Goal: Task Accomplishment & Management: Complete application form

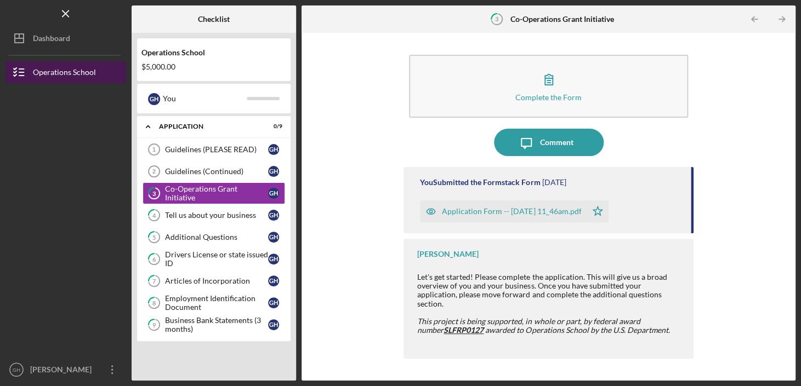
click at [92, 69] on div "Operations School" at bounding box center [64, 73] width 63 height 25
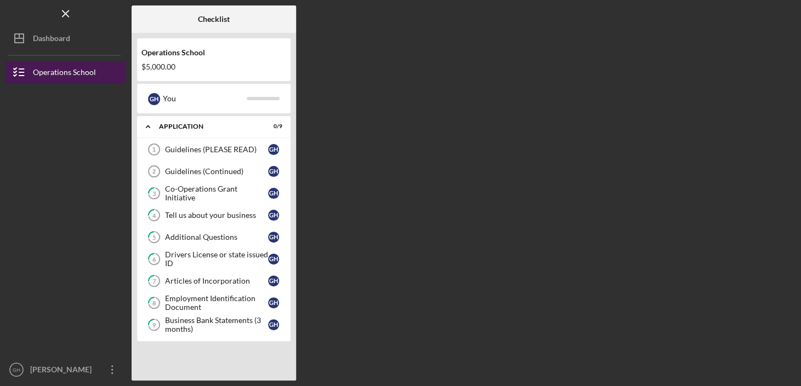
click at [92, 69] on div "Operations School" at bounding box center [64, 73] width 63 height 25
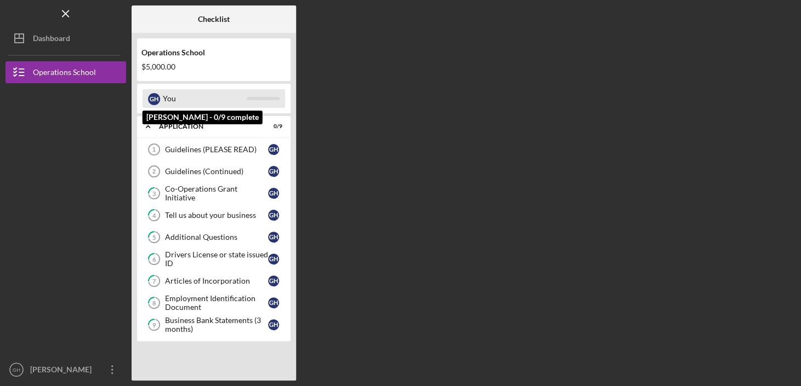
click at [219, 96] on div "You" at bounding box center [205, 98] width 84 height 19
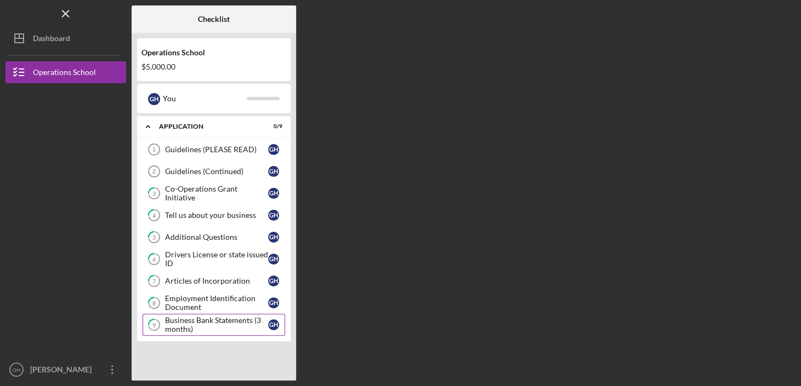
click at [226, 314] on link "9 Business Bank Statements (3 months) G H" at bounding box center [214, 325] width 143 height 22
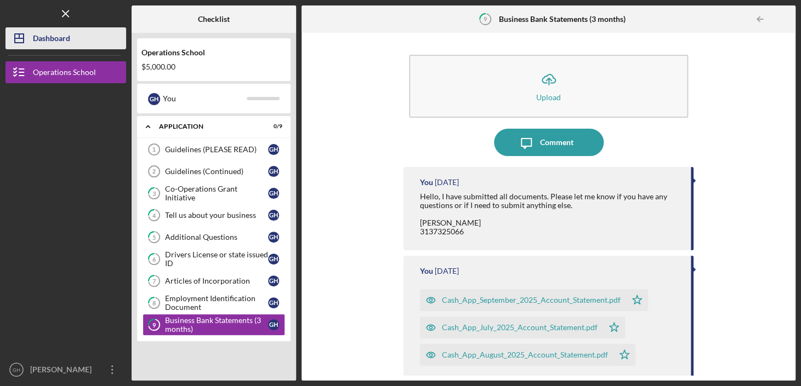
click at [72, 46] on button "Icon/Dashboard Dashboard" at bounding box center [65, 38] width 121 height 22
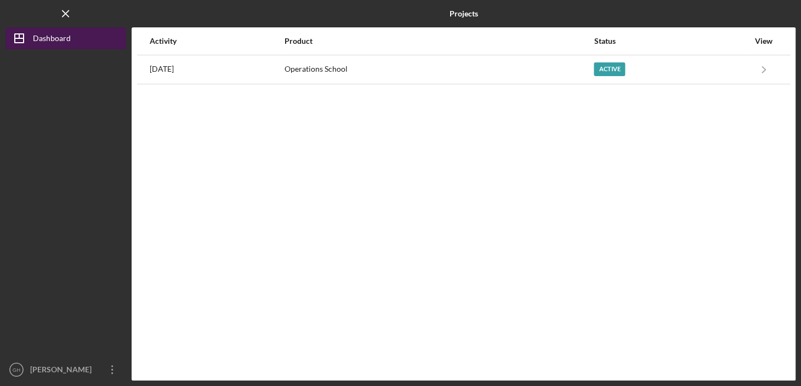
click at [72, 46] on button "Icon/Dashboard Dashboard" at bounding box center [65, 38] width 121 height 22
click at [71, 44] on button "Icon/Dashboard Dashboard" at bounding box center [65, 38] width 121 height 22
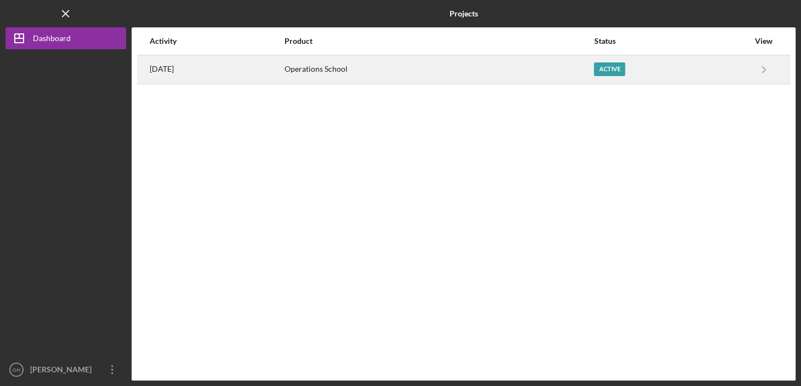
click at [199, 80] on div "[DATE]" at bounding box center [217, 69] width 134 height 27
